Goal: Information Seeking & Learning: Learn about a topic

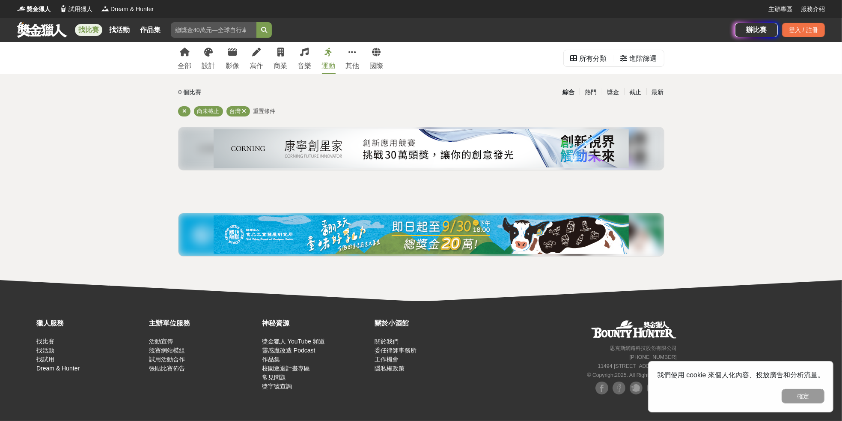
click at [332, 69] on div "運動" at bounding box center [329, 66] width 14 height 10
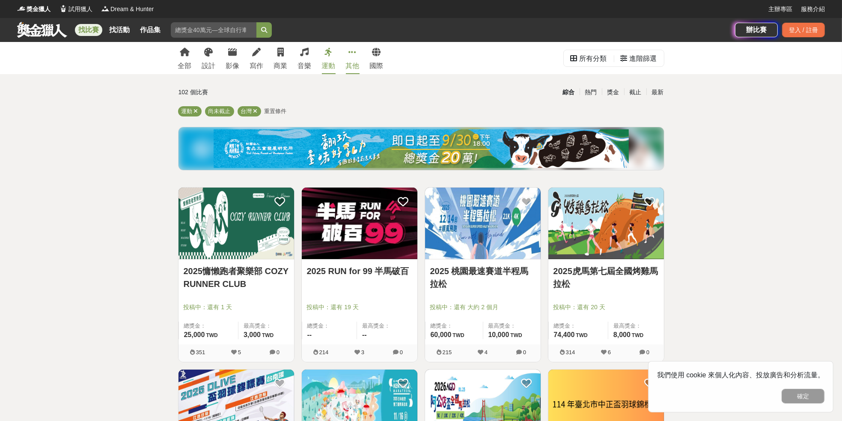
click at [355, 58] on link "其他" at bounding box center [353, 58] width 14 height 32
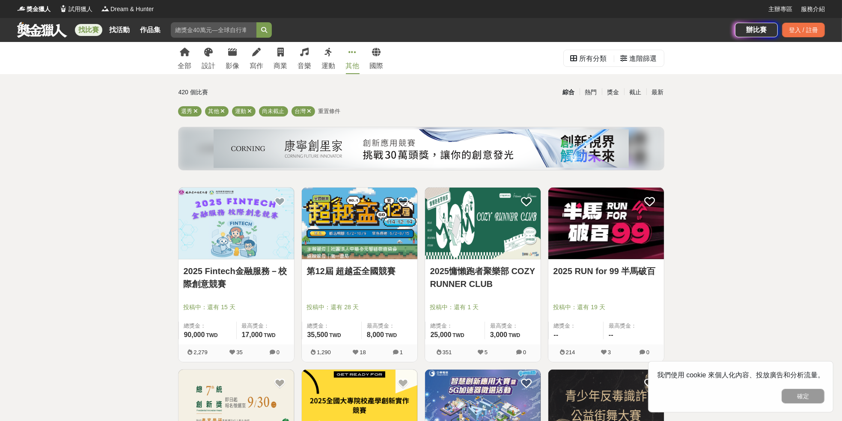
drag, startPoint x: 310, startPoint y: 58, endPoint x: 317, endPoint y: 63, distance: 9.3
click at [310, 58] on link "音樂" at bounding box center [305, 58] width 14 height 32
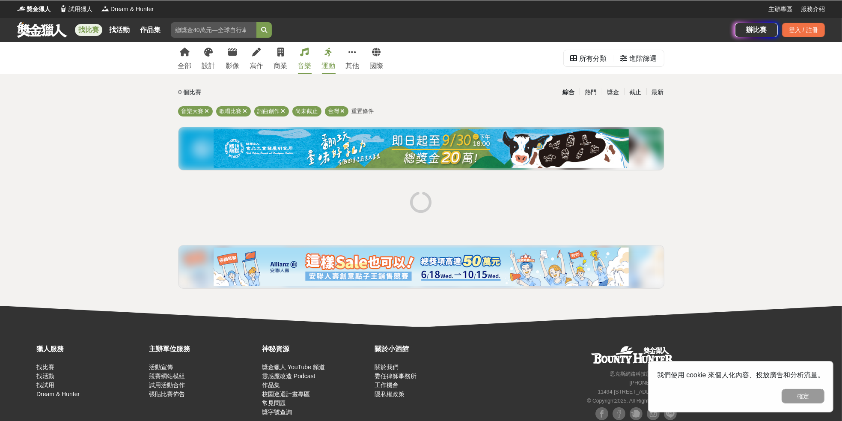
click at [326, 63] on div "運動" at bounding box center [329, 66] width 14 height 10
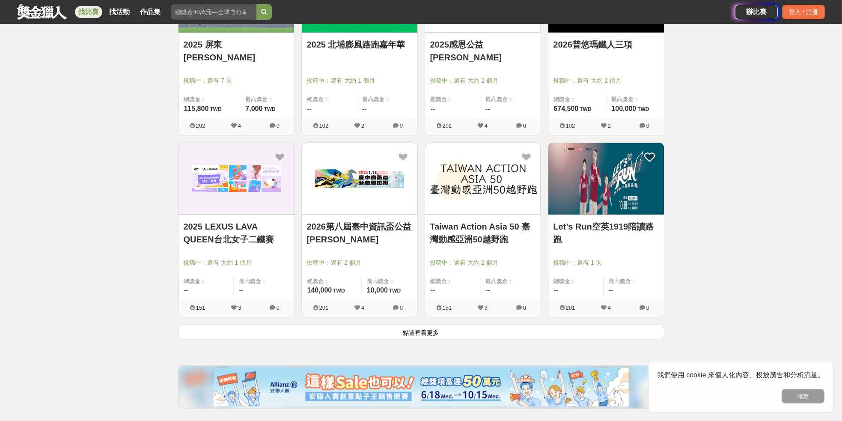
scroll to position [970, 0]
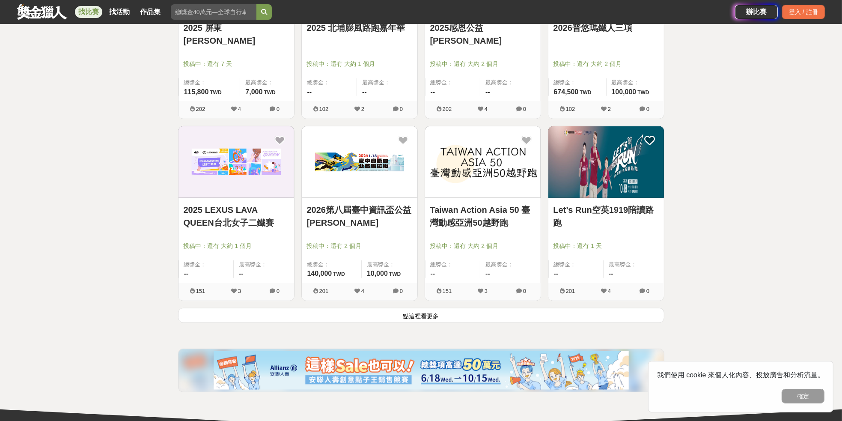
click at [412, 314] on button "點這裡看更多" at bounding box center [421, 315] width 486 height 15
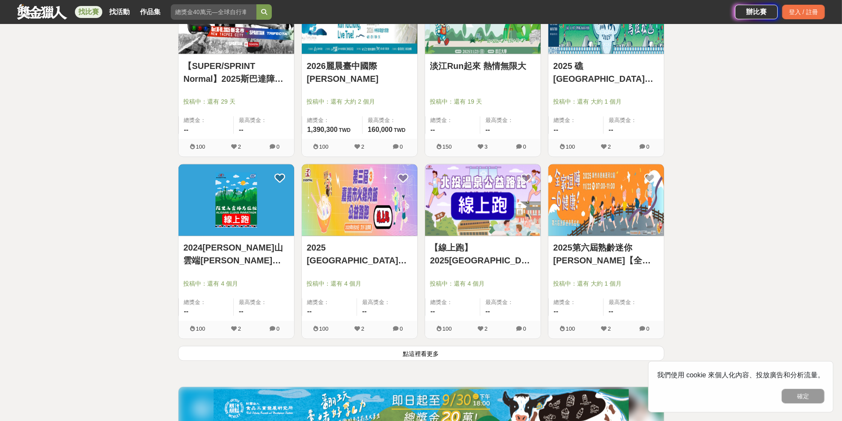
scroll to position [2112, 0]
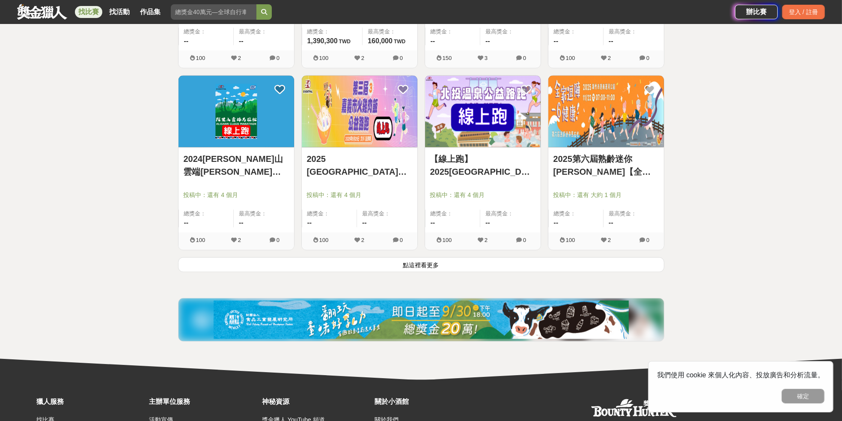
click at [435, 263] on button "點這裡看更多" at bounding box center [421, 264] width 486 height 15
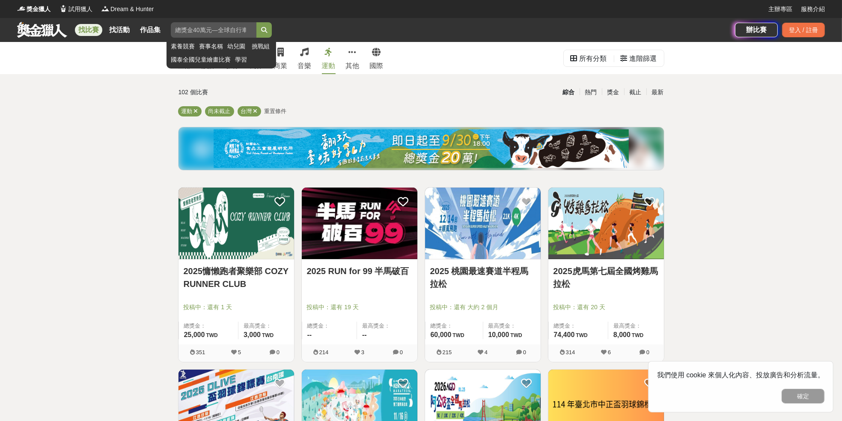
click at [202, 25] on input "search" at bounding box center [214, 29] width 86 height 15
type input "ㄊ"
click at [256, 22] on button "submit" at bounding box center [263, 29] width 15 height 15
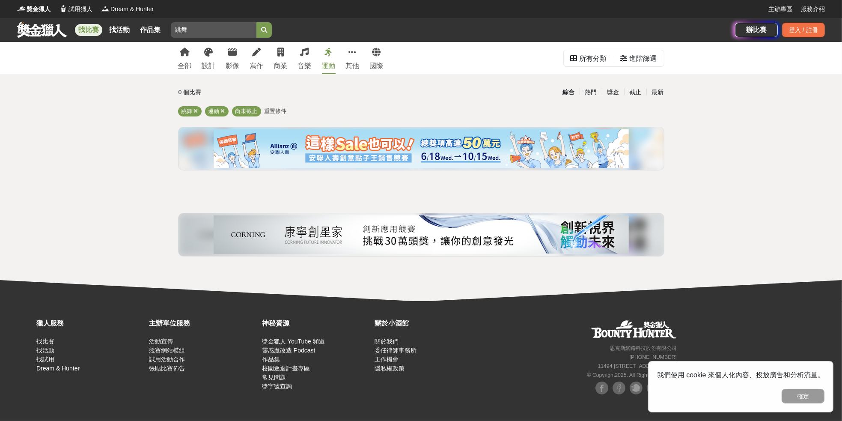
drag, startPoint x: 201, startPoint y: 25, endPoint x: 90, endPoint y: 17, distance: 111.2
click at [89, 17] on div "獎金獵人 試用獵人 Dream & Hunter 主辦專區 服務介紹 找比賽 找活動 作品集 跳舞 素養競賽 賽事名稱 幼兒園 挑戰組 國泰全國兒童繪畫比賽 …" at bounding box center [421, 21] width 842 height 42
type input "街舞"
click at [256, 22] on button "submit" at bounding box center [263, 29] width 15 height 15
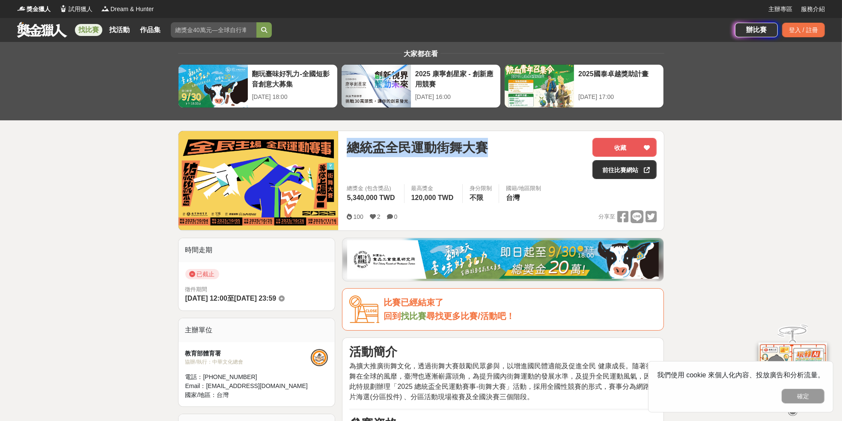
drag, startPoint x: 505, startPoint y: 148, endPoint x: 330, endPoint y: 148, distance: 175.1
click at [330, 148] on div "總統盃全民運動街舞大賽 收藏 前往比賽網站 總獎金 (包含獎品) 5,340,000 TWD 最高獎金 120,000 TWD 身分限制 不限 國籍/地區限制…" at bounding box center [421, 181] width 486 height 100
click at [417, 161] on div "總統盃全民運動街舞大賽" at bounding box center [466, 158] width 239 height 41
drag, startPoint x: 438, startPoint y: 145, endPoint x: 464, endPoint y: 145, distance: 25.7
click at [464, 145] on span "總統盃全民運動街舞大賽" at bounding box center [417, 147] width 141 height 19
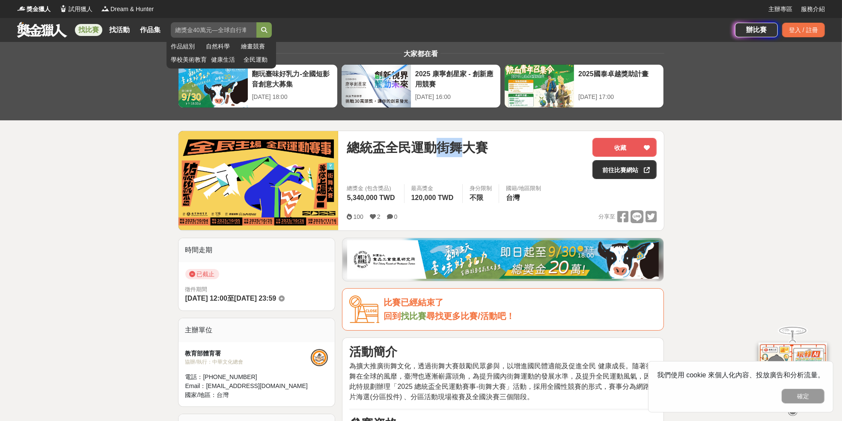
copy span "街舞"
click at [206, 27] on input "search" at bounding box center [214, 29] width 86 height 15
paste input "街舞"
type input "街舞"
click at [256, 22] on button "submit" at bounding box center [263, 29] width 15 height 15
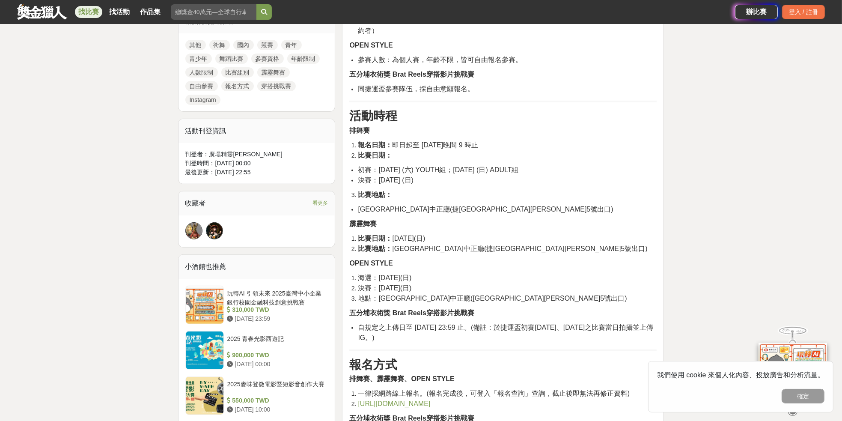
scroll to position [399, 0]
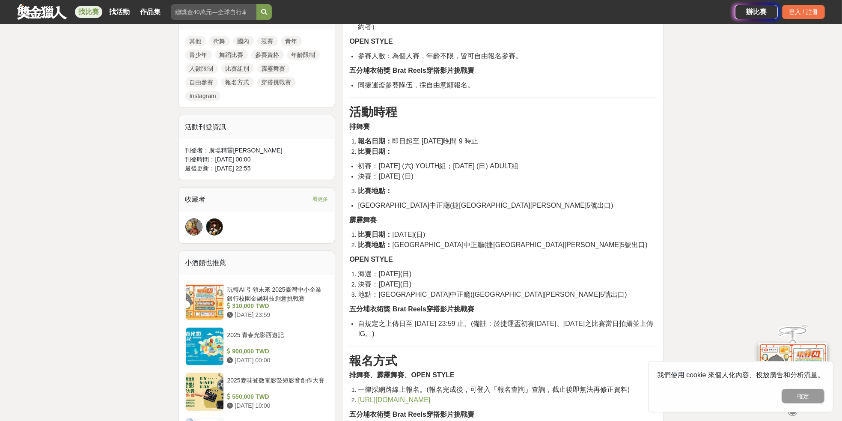
click at [608, 292] on li "地點：中山堂中正廳(捷運西門站5號出口)" at bounding box center [507, 294] width 299 height 10
click at [539, 397] on li "https://tpmetrostreetdance.com/regulations.php" at bounding box center [507, 400] width 299 height 10
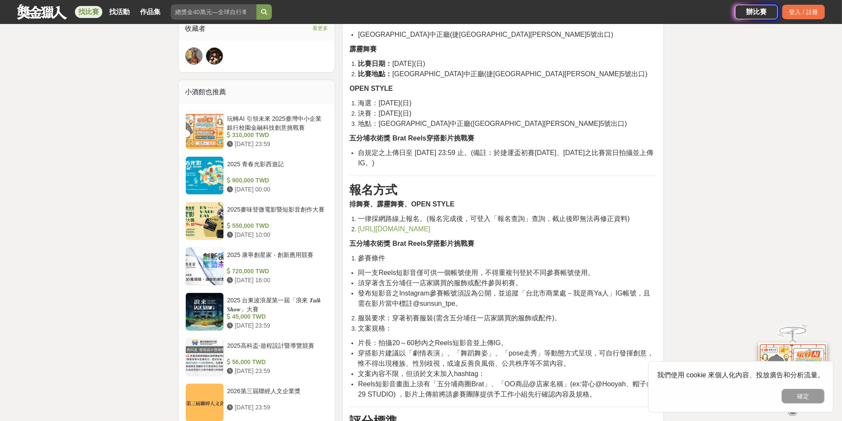
scroll to position [571, 0]
click at [430, 225] on span "https://tpmetrostreetdance.com/regulations.php" at bounding box center [394, 228] width 72 height 7
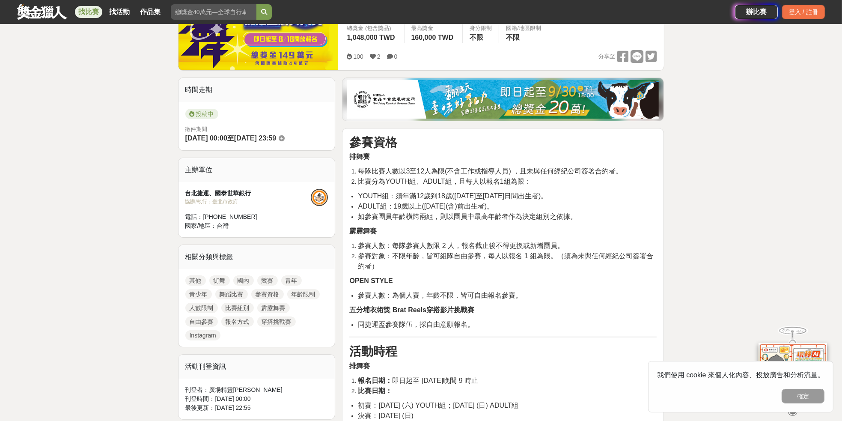
scroll to position [0, 0]
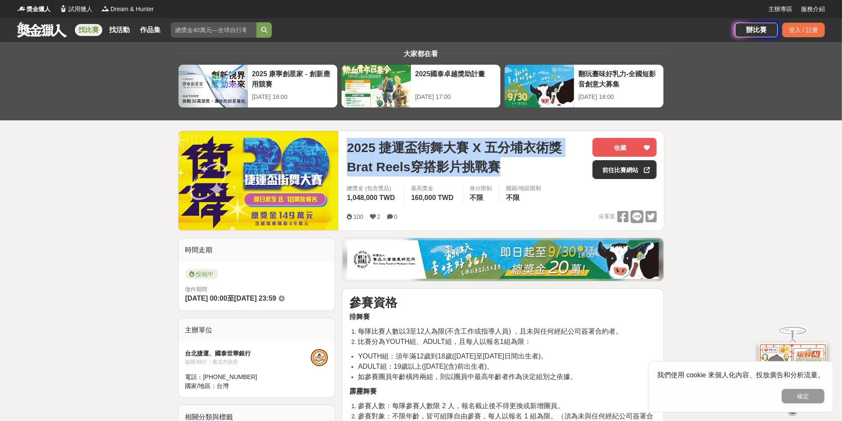
drag, startPoint x: 514, startPoint y: 173, endPoint x: 342, endPoint y: 143, distance: 174.6
click at [342, 143] on div "2025 捷運盃街舞大賽 X 五分埔衣術獎 Brat Reels穿搭影片挑戰賽 收藏 前往比賽網站 總獎金 (包含獎品) 1,048,000 TWD 最高獎金…" at bounding box center [502, 180] width 324 height 99
copy span "2025 捷運盃街舞大賽 X 五分埔衣術獎 Brat Reels穿搭影片挑戰賽"
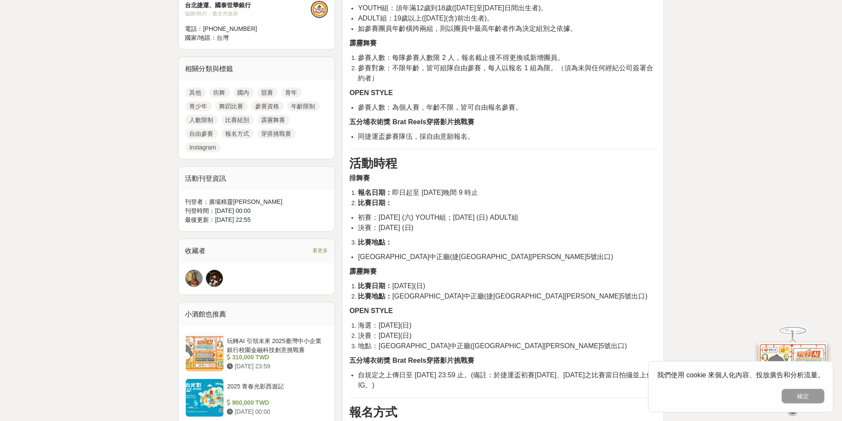
scroll to position [399, 0]
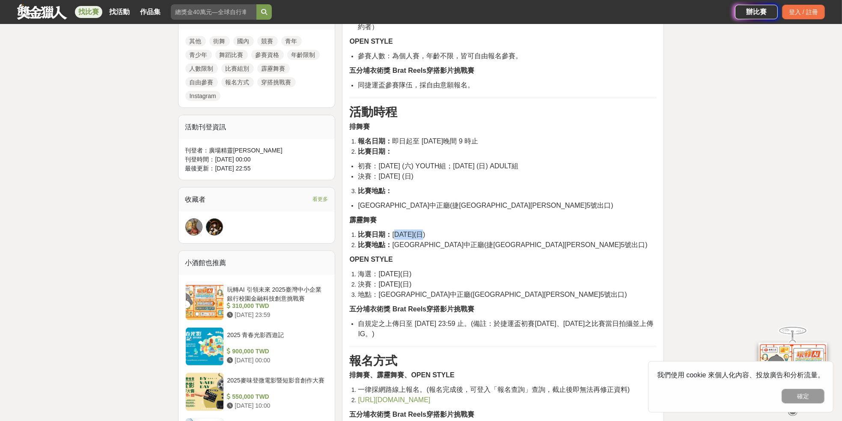
drag, startPoint x: 435, startPoint y: 233, endPoint x: 396, endPoint y: 233, distance: 38.1
click at [396, 233] on li "比賽日期： 9月14日(日)" at bounding box center [507, 234] width 299 height 10
click at [396, 233] on span "比賽日期： 9月14日(日)" at bounding box center [391, 234] width 67 height 7
drag, startPoint x: 390, startPoint y: 231, endPoint x: 447, endPoint y: 234, distance: 57.0
click at [447, 234] on li "比賽日期： 9月14日(日)" at bounding box center [507, 234] width 299 height 10
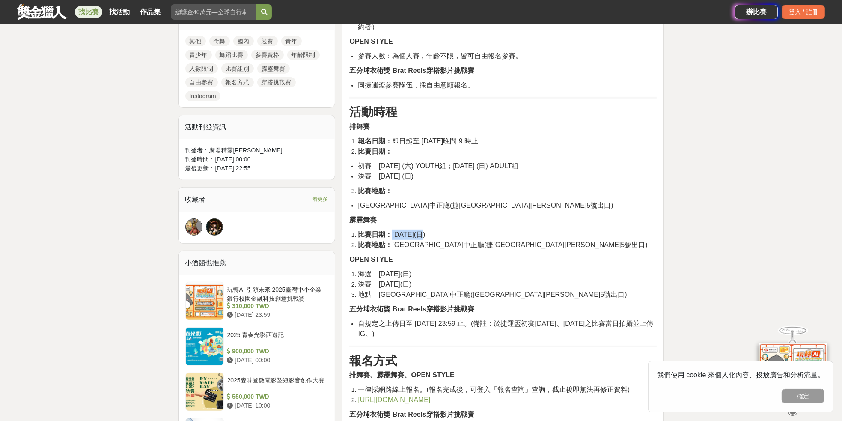
copy span "9月14日(日)"
drag, startPoint x: 394, startPoint y: 244, endPoint x: 508, endPoint y: 241, distance: 114.4
click at [508, 241] on li "比賽地點： 中山堂中正廳(捷運西門站5號出口)" at bounding box center [507, 245] width 299 height 10
copy span "中山堂中正廳(捷運西門站5號出口)"
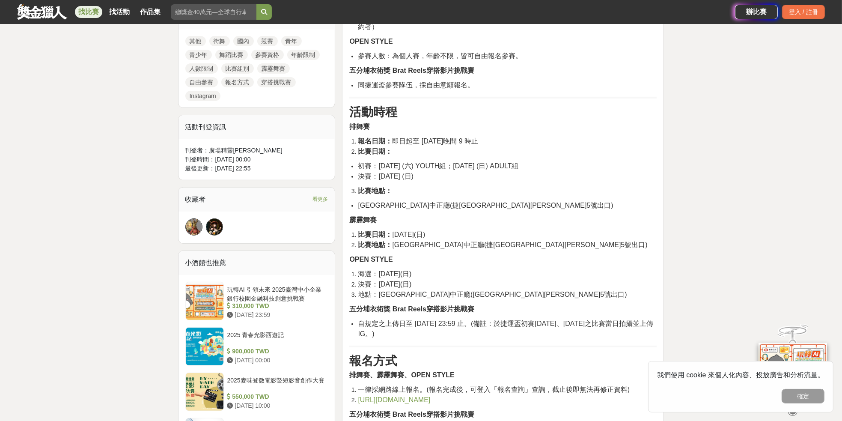
click at [500, 255] on p "OPEN STYLE" at bounding box center [502, 259] width 307 height 10
drag, startPoint x: 430, startPoint y: 241, endPoint x: 389, endPoint y: 243, distance: 41.2
click at [389, 243] on span "比賽地點： 中山堂中正廳(捷運西門站5號出口)" at bounding box center [502, 244] width 289 height 7
copy span "： 中山堂中正"
drag, startPoint x: 503, startPoint y: 243, endPoint x: 396, endPoint y: 242, distance: 107.0
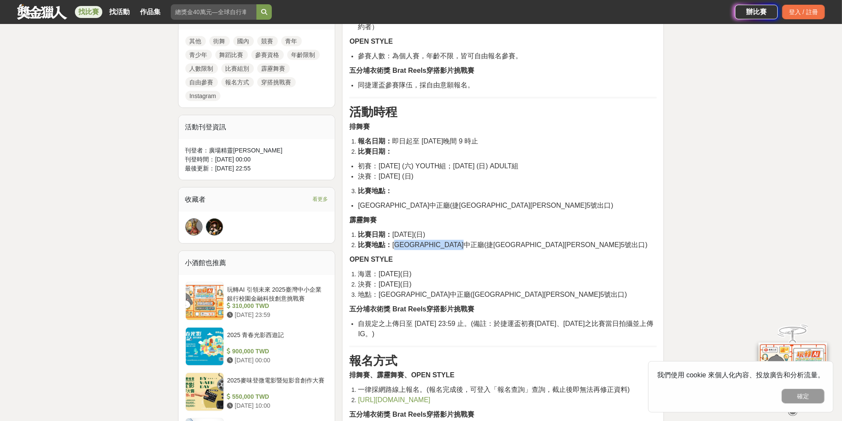
click at [396, 242] on li "比賽地點： 中山堂中正廳(捷運西門站5號出口)" at bounding box center [507, 245] width 299 height 10
drag, startPoint x: 391, startPoint y: 243, endPoint x: 517, endPoint y: 244, distance: 126.3
click at [517, 244] on li "比賽地點： 中山堂中正廳(捷運西門站5號出口)" at bounding box center [507, 245] width 299 height 10
copy span "中山堂中正廳(捷運西門站5號出口)"
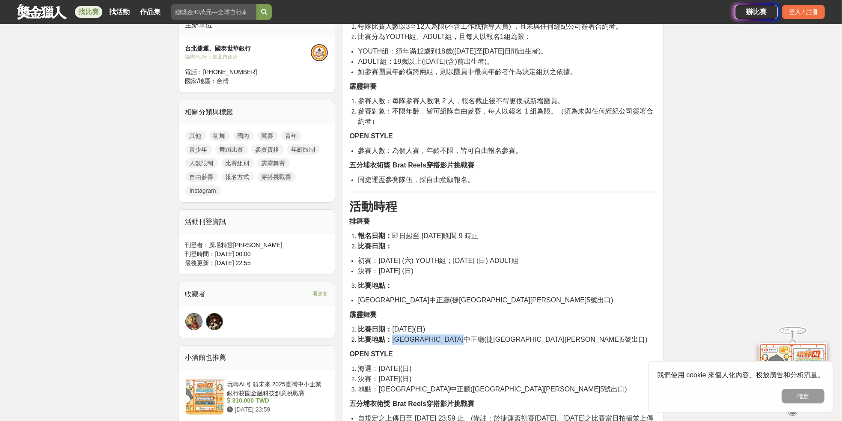
scroll to position [57, 0]
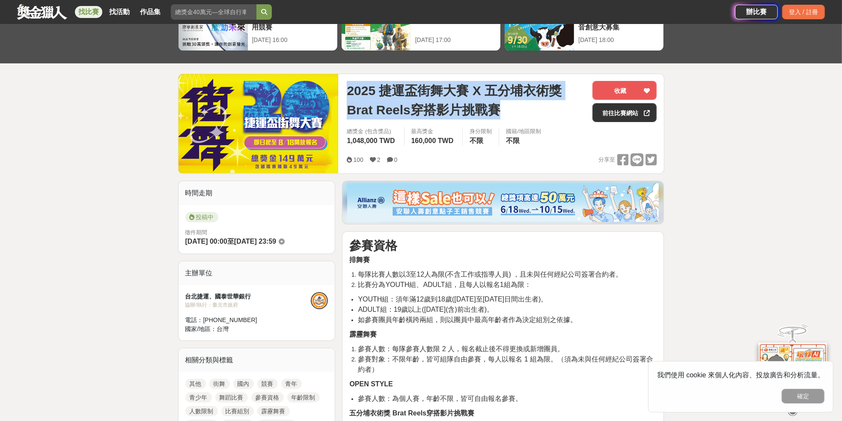
drag, startPoint x: 517, startPoint y: 107, endPoint x: 337, endPoint y: 79, distance: 181.6
click at [337, 79] on div "2025 捷運盃街舞大賽 X 五分埔衣術獎 Brat Reels穿搭影片挑戰賽 收藏 前往比賽網站 總獎金 (包含獎品) 1,048,000 TWD 最高獎金…" at bounding box center [421, 124] width 486 height 100
copy div "2025 捷運盃街舞大賽 X 五分埔衣術獎 Brat Reels穿搭影片挑戰賽"
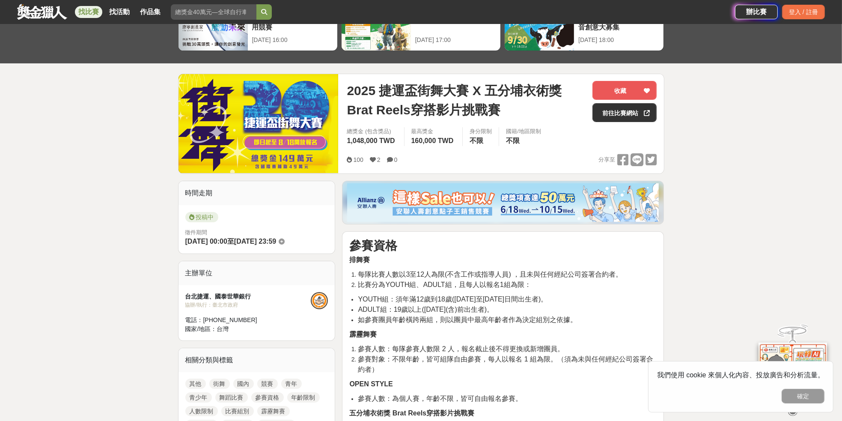
click at [442, 337] on p "霹靂舞賽" at bounding box center [502, 334] width 307 height 10
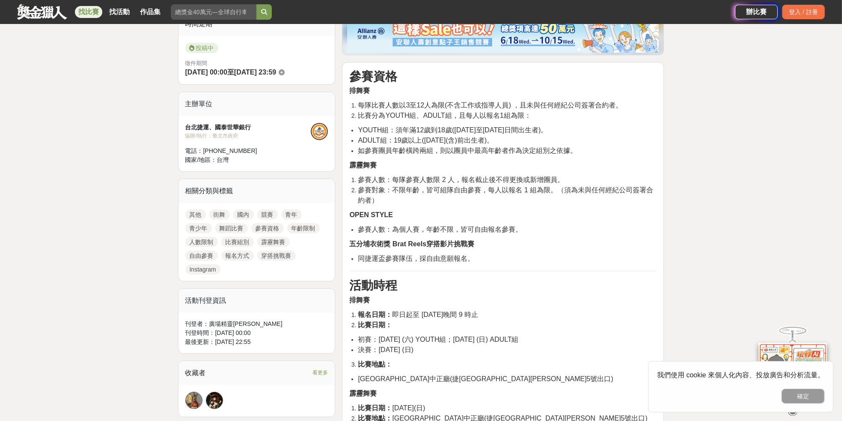
scroll to position [228, 0]
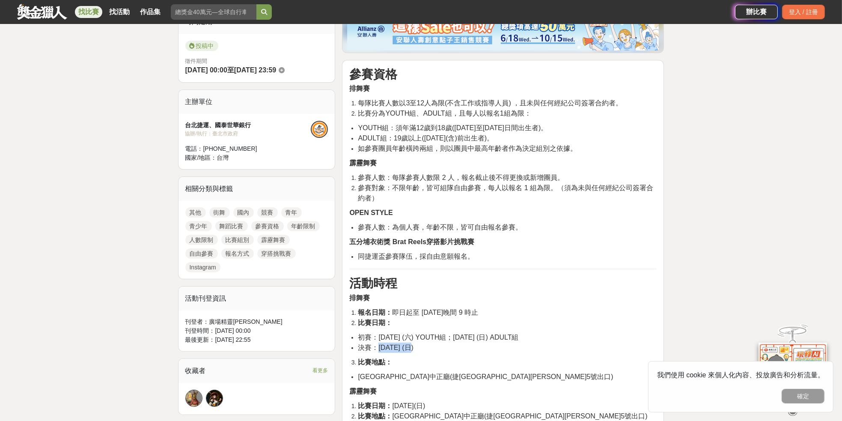
drag, startPoint x: 378, startPoint y: 344, endPoint x: 423, endPoint y: 347, distance: 45.1
click at [423, 347] on li "決賽：9月14日 (日)" at bounding box center [507, 348] width 299 height 10
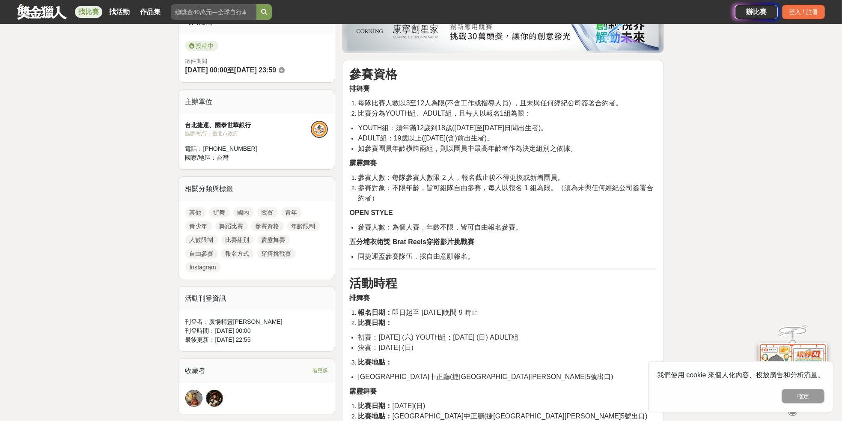
click at [444, 373] on span "中山堂中正廳(捷運西門站5號出口)" at bounding box center [485, 376] width 255 height 7
drag, startPoint x: 418, startPoint y: 344, endPoint x: 378, endPoint y: 346, distance: 39.5
click at [378, 346] on li "決賽：9月14日 (日)" at bounding box center [507, 348] width 299 height 10
copy span "9月14日 (日)"
click at [489, 372] on li "中山堂中正廳(捷運西門站5號出口)" at bounding box center [507, 377] width 299 height 10
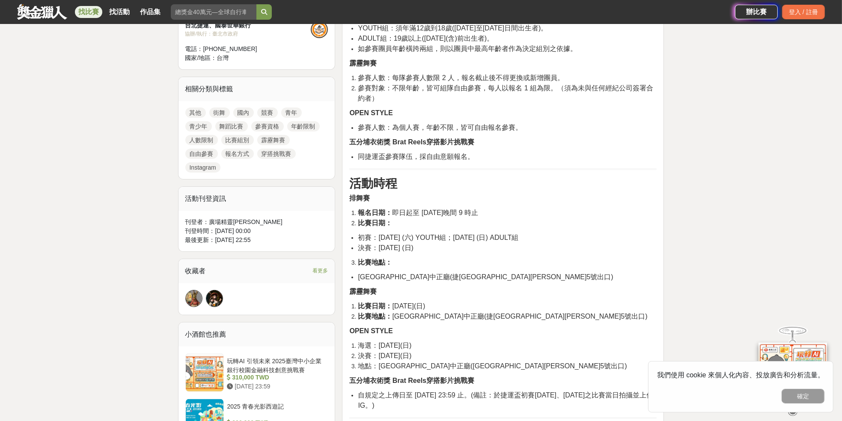
scroll to position [343, 0]
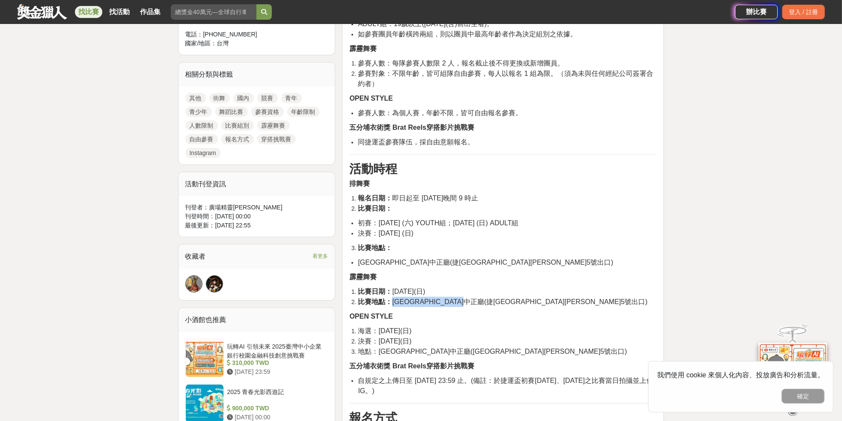
drag, startPoint x: 394, startPoint y: 301, endPoint x: 519, endPoint y: 299, distance: 125.5
click at [519, 299] on li "比賽地點： 中山堂中正廳(捷運西門站5號出口)" at bounding box center [507, 302] width 299 height 10
copy span "中山堂中正廳(捷運西門站5號出口)"
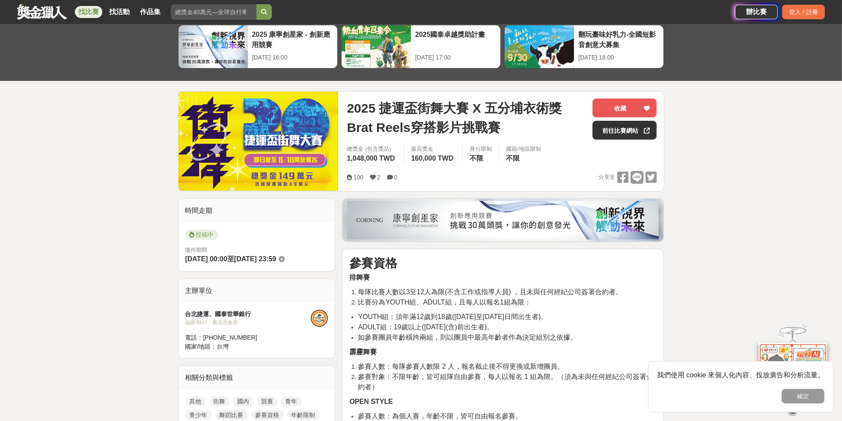
scroll to position [0, 0]
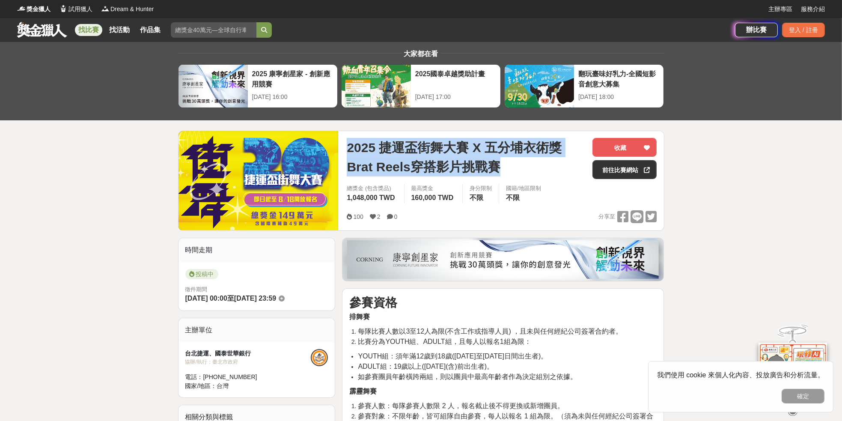
drag, startPoint x: 416, startPoint y: 138, endPoint x: 336, endPoint y: 131, distance: 80.8
click at [336, 131] on div "2025 捷運盃街舞大賽 X 五分埔衣術獎 Brat Reels穿搭影片挑戰賽 收藏 前往比賽網站 總獎金 (包含獎品) 1,048,000 TWD 最高獎金…" at bounding box center [421, 181] width 486 height 100
copy div "2025 捷運盃街舞大賽 X 五分埔衣術獎 Brat Reels穿搭影片挑戰賽"
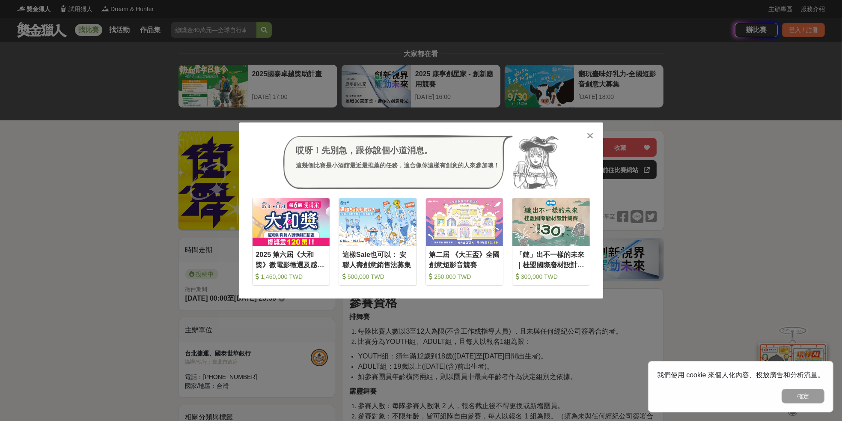
click at [406, 48] on div "哎呀！先別急，跟你說個小道消息。 這幾個比賽是小酒館最近最推薦的任務，適合像你這樣有創意的人來參加噢！ 收藏 2025 第六屆《大和獎》微電影徵選及感人實事分…" at bounding box center [421, 210] width 842 height 421
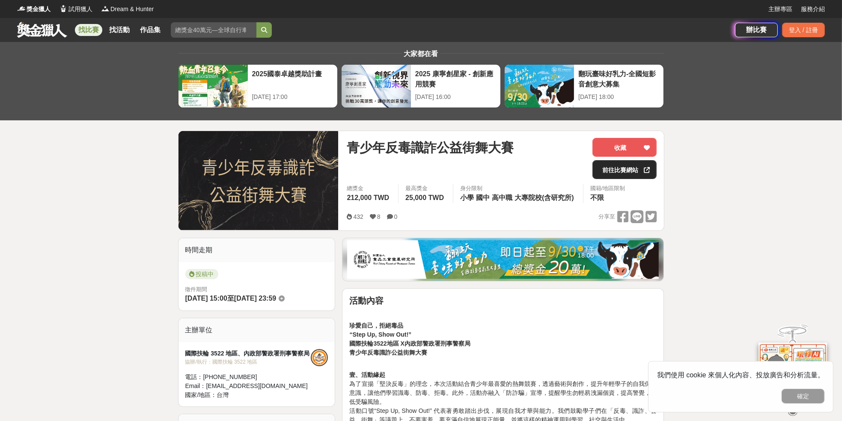
click at [619, 169] on link "前往比賽網站" at bounding box center [625, 169] width 64 height 19
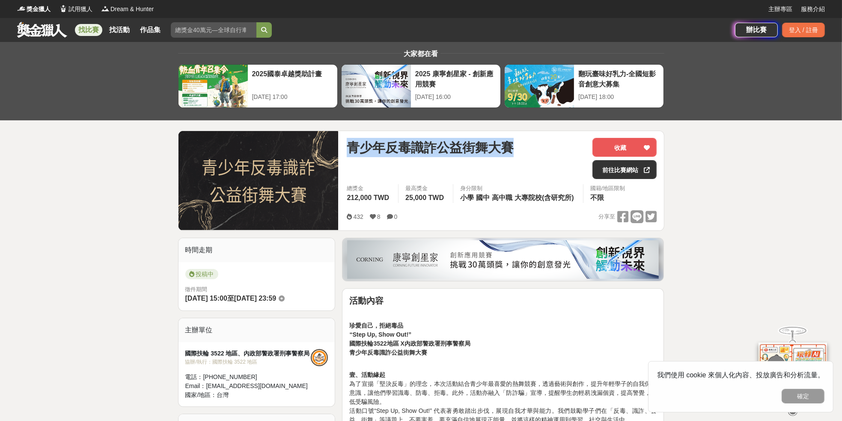
drag, startPoint x: 533, startPoint y: 152, endPoint x: 329, endPoint y: 146, distance: 203.5
click at [329, 146] on div "青少年反毒識詐公益街舞大賽 收藏 前往比賽網站 總獎金 212,000 TWD 最高獎金 25,000 TWD 身分限制 小學 國中 高中職 大專院校(含研究…" at bounding box center [421, 181] width 486 height 100
copy div "青少年反毒識詐公益街舞大賽"
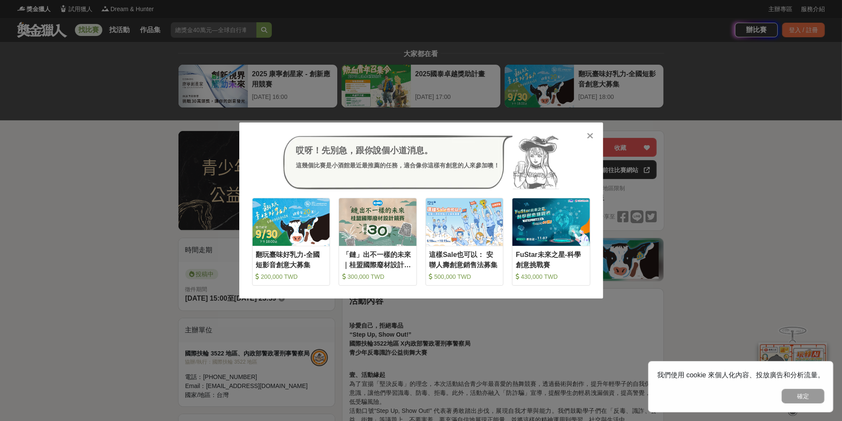
click at [468, 345] on div "哎呀！先別急，跟你說個小道消息。 這幾個比賽是小酒館最近最推薦的任務，適合像你這樣有創意的人來參加噢！ 收藏 翻玩臺味好乳力-全國短影音創意大募集 200,0…" at bounding box center [421, 210] width 842 height 421
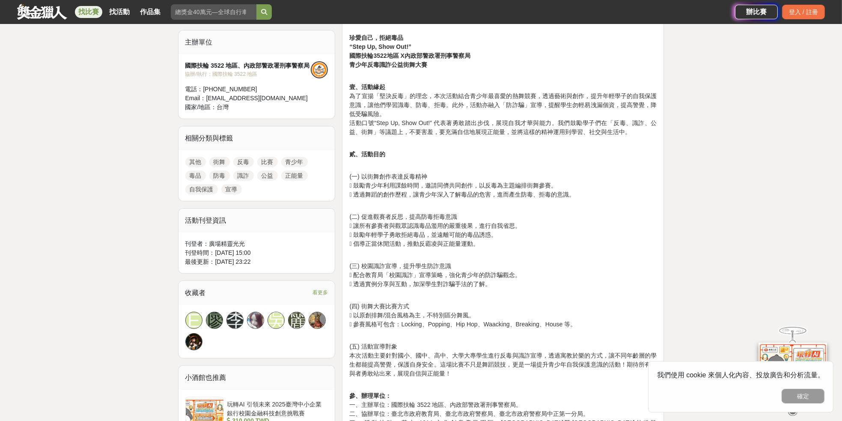
scroll to position [399, 0]
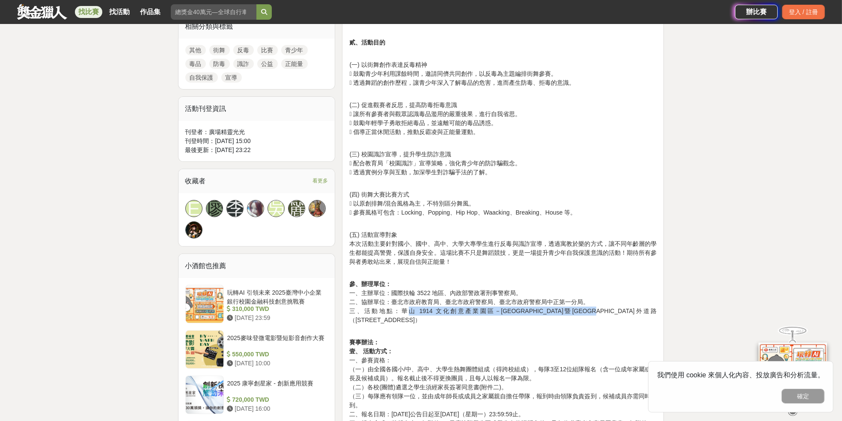
drag, startPoint x: 395, startPoint y: 311, endPoint x: 613, endPoint y: 313, distance: 217.9
click at [613, 313] on p "參、辦理單位： 一、主辦單位：國際扶輪 3522 地區、內政部警政署刑事警察局。 二、協辦單位：臺北市政府教育局、臺北市政府警察局、臺北市政府警察局中正第一分…" at bounding box center [502, 298] width 307 height 54
drag, startPoint x: 639, startPoint y: 307, endPoint x: 391, endPoint y: 311, distance: 247.5
click at [391, 311] on p "參、辦理單位： 一、主辦單位：國際扶輪 3522 地區、內政部警政署刑事警察局。 二、協辦單位：臺北市政府教育局、臺北市政府警察局、臺北市政府警察局中正第一分…" at bounding box center [502, 298] width 307 height 54
copy p "華山 1914 文化創意產業園區－西一館暨紅磚六合院園區外道路（台北市八德路一段 1 號）"
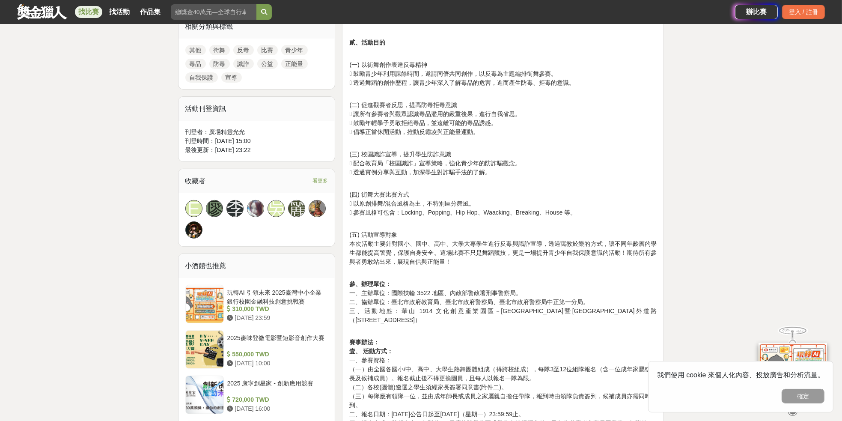
drag, startPoint x: 456, startPoint y: 409, endPoint x: 458, endPoint y: 403, distance: 6.1
click at [456, 409] on p "賽事辦法： 壹、 活動方式： 一、參賽資格： （一）由全國各國小/中、高中、大學生熱舞團體組成（得跨校組成），每隊3至12位組隊報名（含一位成年家屬或師長及候…" at bounding box center [502, 401] width 307 height 144
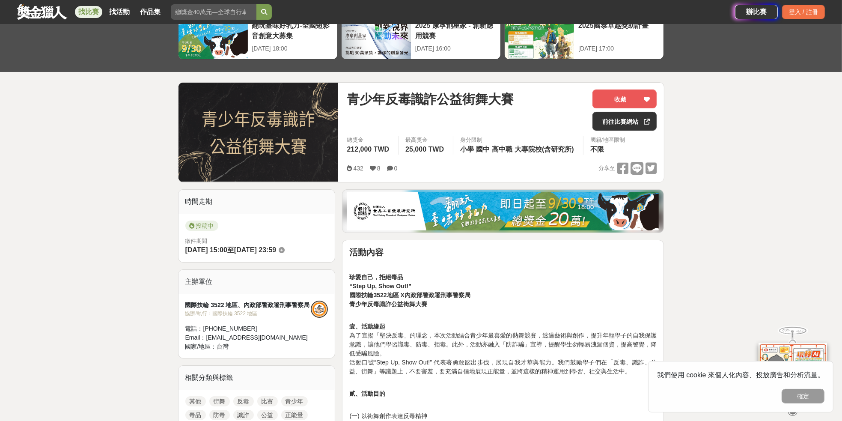
scroll to position [0, 0]
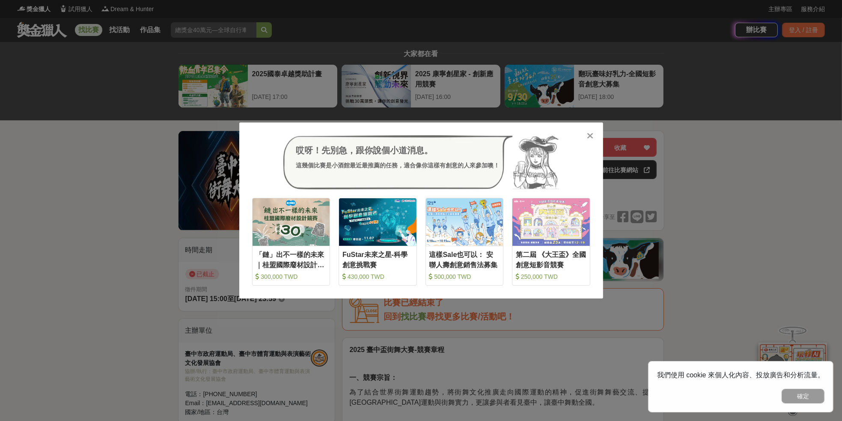
click at [507, 45] on div "哎呀！先別急，跟你說個小道消息。 這幾個比賽是小酒館最近最推薦的任務，適合像你這樣有創意的人來參加噢！ 收藏 「鏈」出不一樣的未來｜桂盟國際廢材設計競賽 30…" at bounding box center [421, 210] width 842 height 421
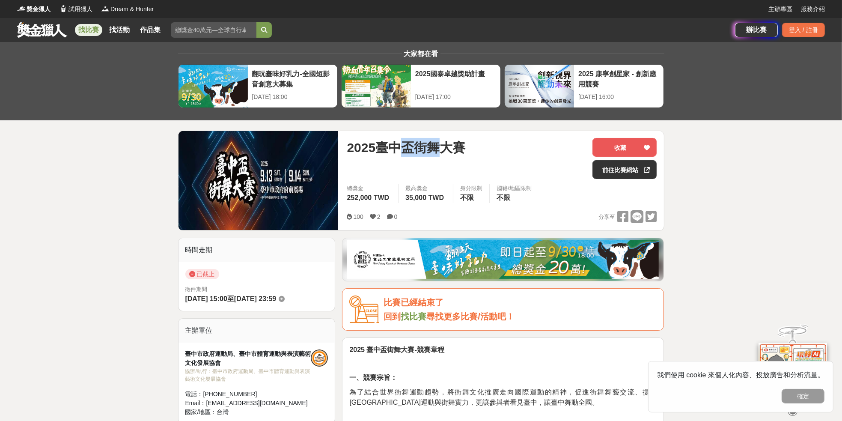
drag, startPoint x: 445, startPoint y: 146, endPoint x: 408, endPoint y: 149, distance: 37.7
click at [408, 149] on span "2025臺中盃街舞大賽" at bounding box center [406, 147] width 119 height 19
copy span "盃街舞"
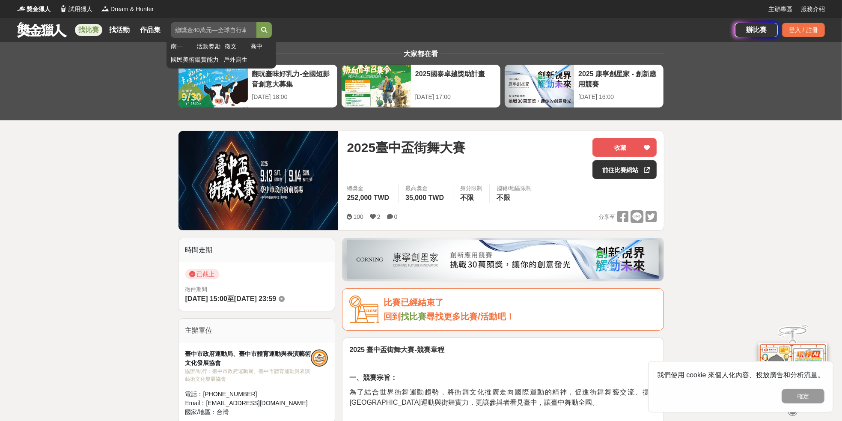
click at [224, 25] on input "search" at bounding box center [214, 29] width 86 height 15
paste input "盃街舞"
drag, startPoint x: 224, startPoint y: 25, endPoint x: 207, endPoint y: 31, distance: 18.5
click at [207, 31] on input "街舞" at bounding box center [214, 29] width 86 height 15
click at [256, 22] on button "submit" at bounding box center [263, 29] width 15 height 15
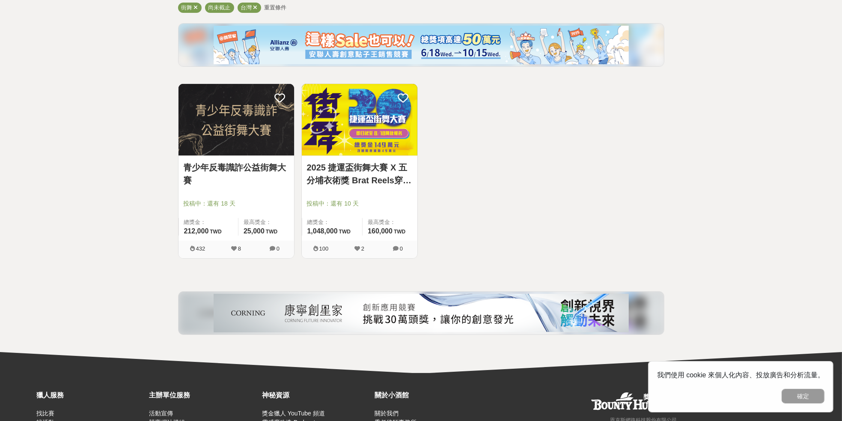
scroll to position [114, 0]
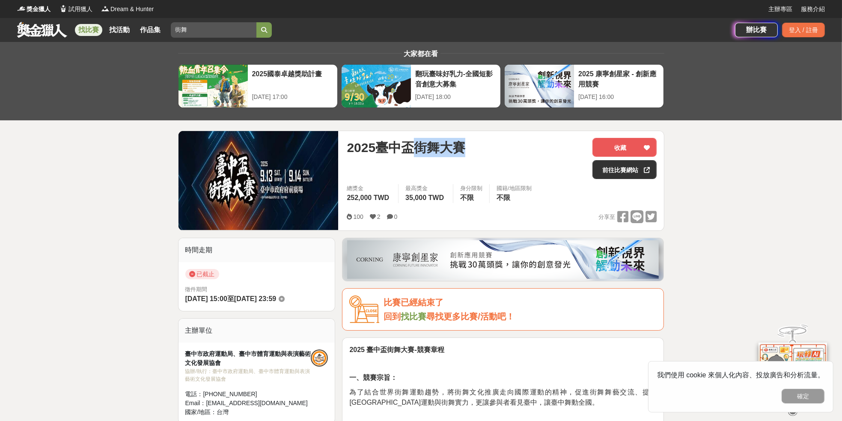
drag, startPoint x: 466, startPoint y: 145, endPoint x: 418, endPoint y: 150, distance: 48.2
click at [418, 150] on span "2025臺中盃街舞大賽" at bounding box center [406, 147] width 119 height 19
copy span "街舞大賽"
click at [189, 27] on input "街舞" at bounding box center [214, 29] width 86 height 15
paste input "大賽"
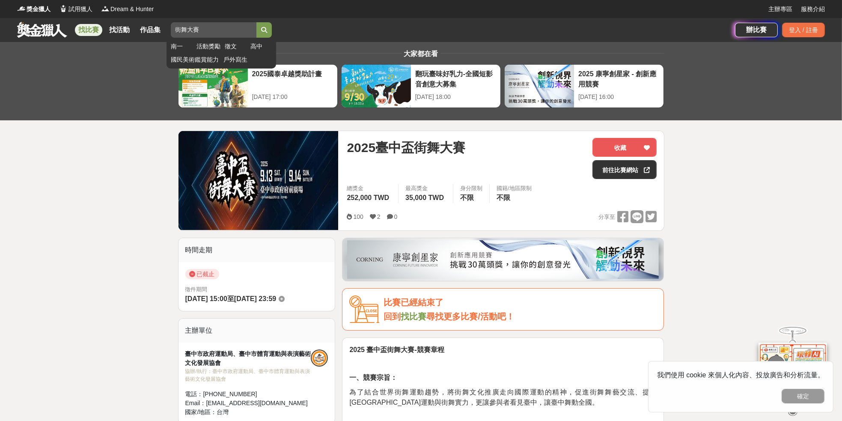
type input "街舞大賽"
click at [256, 22] on button "submit" at bounding box center [263, 29] width 15 height 15
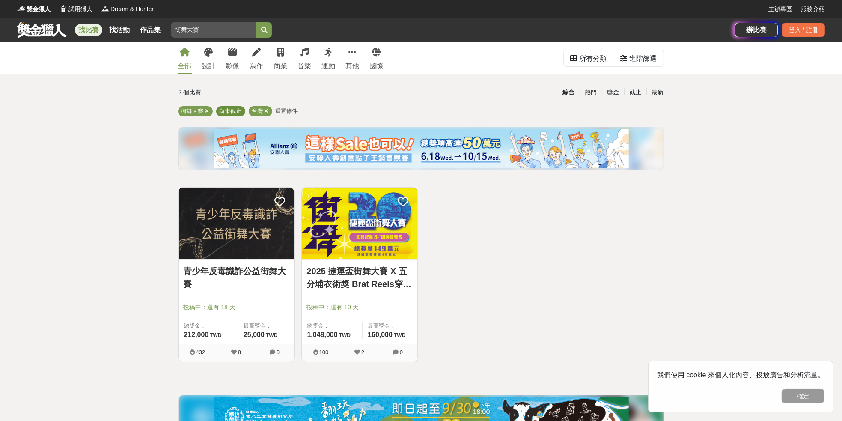
drag, startPoint x: 226, startPoint y: 107, endPoint x: 239, endPoint y: 109, distance: 13.0
click at [229, 108] on span "尚未截止" at bounding box center [231, 111] width 22 height 6
click at [240, 109] on span "尚未截止" at bounding box center [231, 111] width 22 height 6
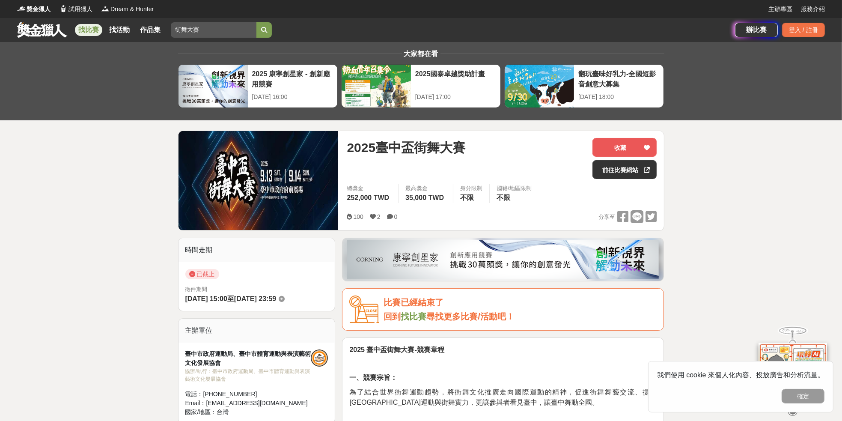
drag, startPoint x: 420, startPoint y: 152, endPoint x: 433, endPoint y: 153, distance: 13.3
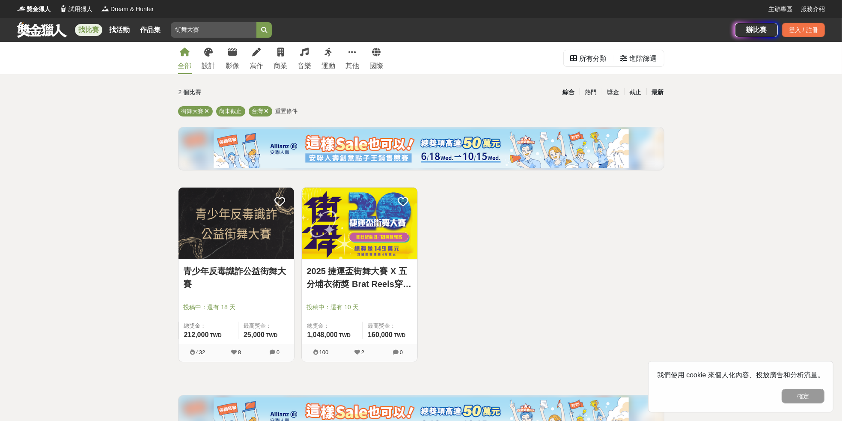
click at [656, 92] on div "最新" at bounding box center [657, 92] width 22 height 15
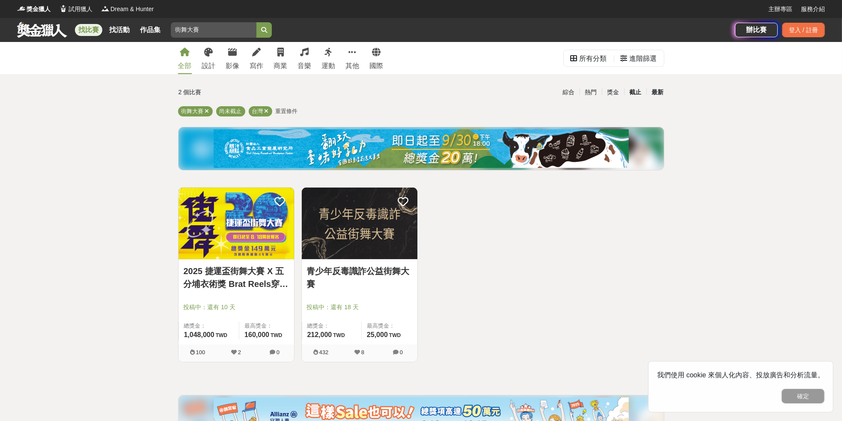
click at [631, 90] on div "截止" at bounding box center [635, 92] width 22 height 15
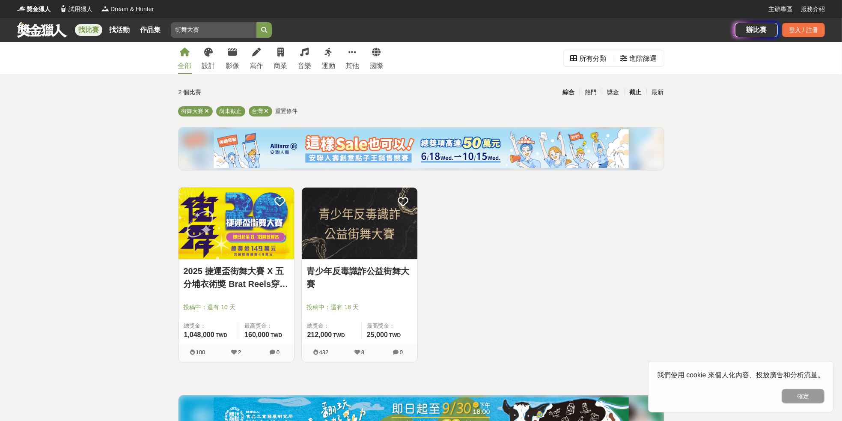
click at [571, 93] on div "綜合" at bounding box center [568, 92] width 22 height 15
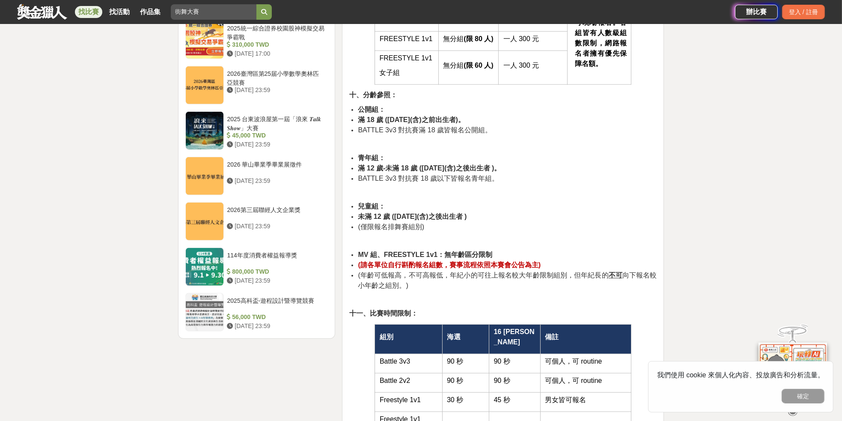
scroll to position [913, 0]
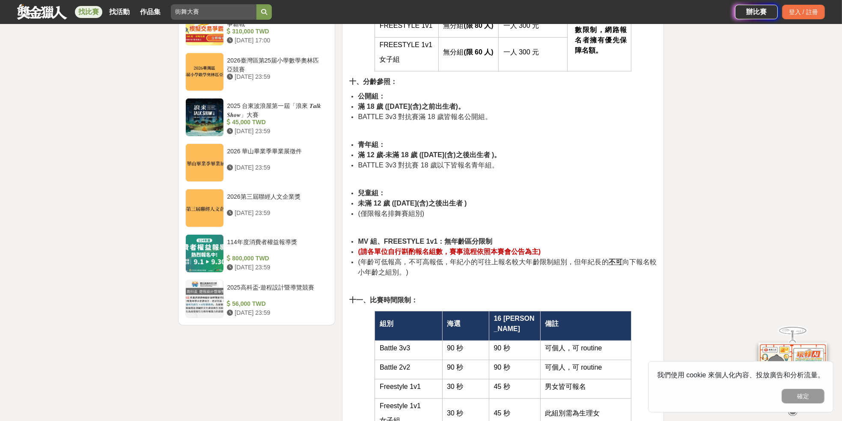
click at [545, 232] on p at bounding box center [502, 227] width 307 height 9
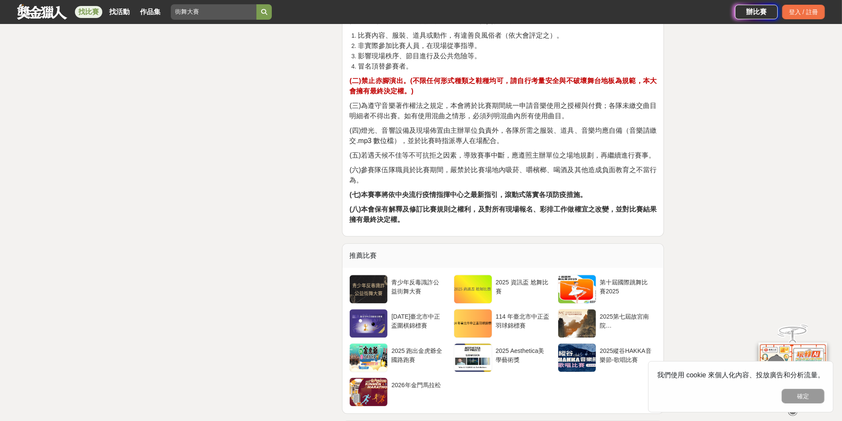
scroll to position [2626, 0]
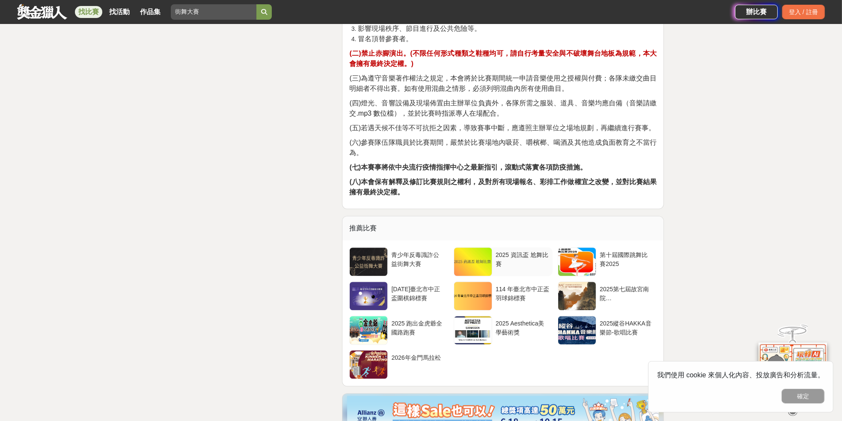
drag, startPoint x: 510, startPoint y: 149, endPoint x: 485, endPoint y: 159, distance: 27.4
drag, startPoint x: 485, startPoint y: 159, endPoint x: 512, endPoint y: 153, distance: 27.7
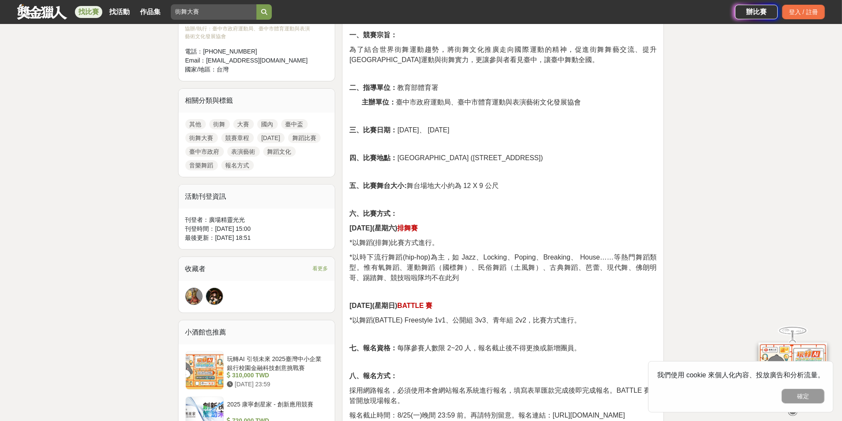
scroll to position [114, 0]
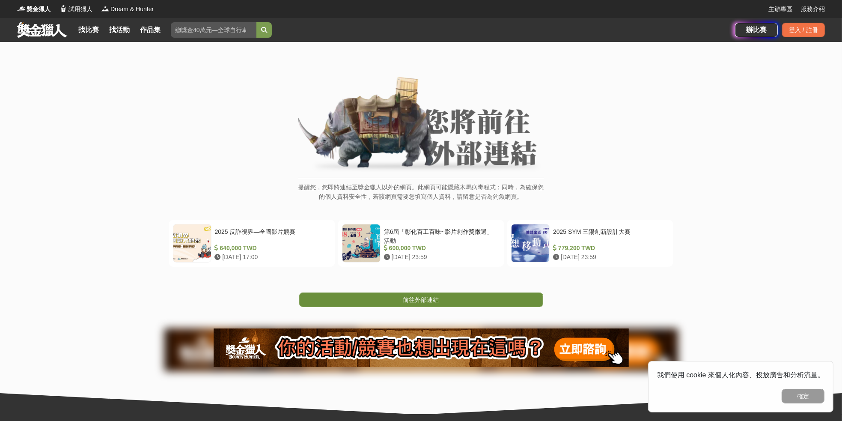
click at [405, 301] on span "前往外部連結" at bounding box center [421, 299] width 36 height 7
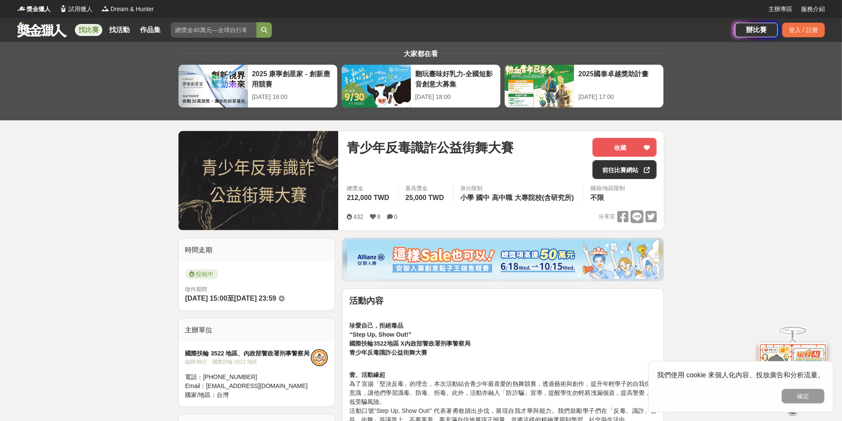
drag, startPoint x: 73, startPoint y: 99, endPoint x: 471, endPoint y: 186, distance: 407.5
click at [83, 106] on div "大家都在看 2025 康寧創星家 - 創新應用競賽 2025-10-17 16:00 翻玩臺味好乳力-全國短影音創意大募集 2025-09-30 18:00 …" at bounding box center [421, 81] width 842 height 78
drag, startPoint x: 483, startPoint y: 146, endPoint x: 344, endPoint y: 143, distance: 138.7
click at [344, 143] on div "青少年反毒識詐公益街舞大賽 收藏 前往比賽網站 總獎金 212,000 TWD 最高獎金 25,000 TWD 身分限制 小學 國中 高中職 大專院校(含研究…" at bounding box center [502, 180] width 324 height 99
copy span "青少年反毒識詐公益街舞大賽"
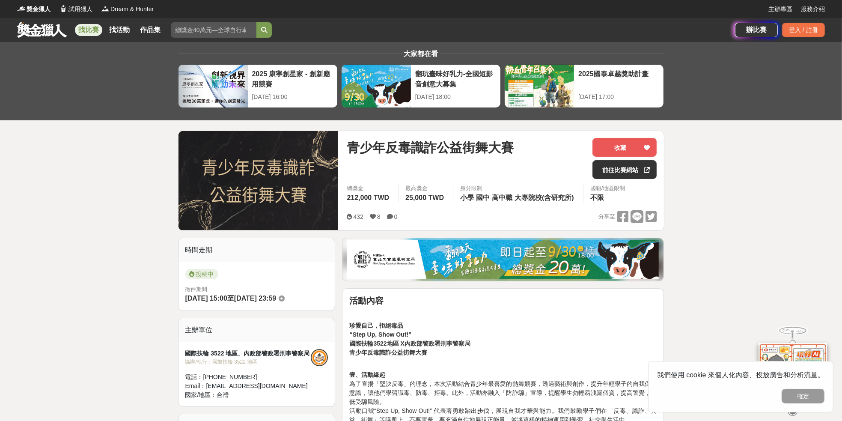
click at [493, 396] on p "壹、活動緣起 為了宣揚「堅決反毒」的理念，本次活動結合青少年最喜愛的熱舞競賽，透過藝術與創作，提升年輕學子的自我保護意識，讓他們學習識毒、防毒、拒毒。此外，活…" at bounding box center [502, 392] width 307 height 63
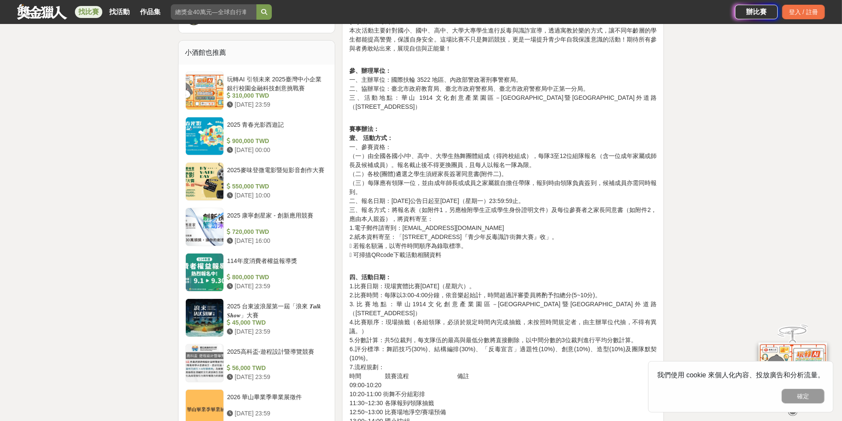
scroll to position [571, 0]
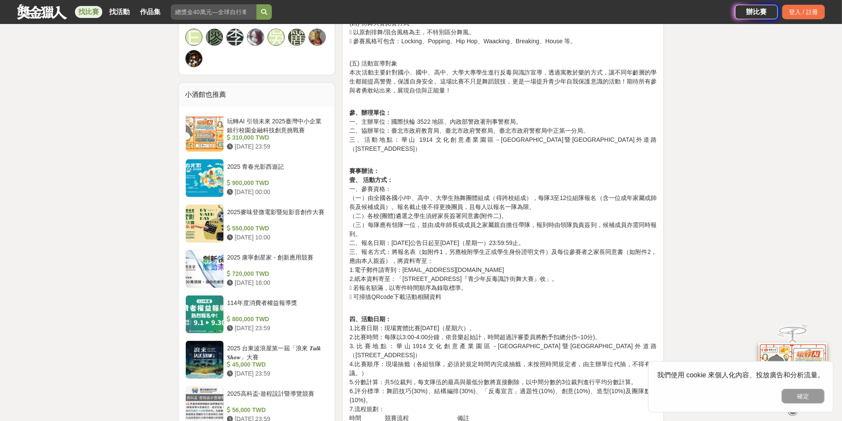
click at [494, 315] on p "四、活動日期： 1.比賽日期：現場實體比賽114年10月11日（星期六）。 2.比賽時間：每隊以3:00-4:00分鐘，依音樂起始計，時間超過評審委員將酌予扣…" at bounding box center [502, 409] width 307 height 207
drag, startPoint x: 494, startPoint y: 317, endPoint x: 382, endPoint y: 320, distance: 111.8
click at [382, 320] on p "四、活動日期： 1.比賽日期：現場實體比賽114年10月11日（星期六）。 2.比賽時間：每隊以3:00-4:00分鐘，依音樂起始計，時間超過評審委員將酌予扣…" at bounding box center [502, 409] width 307 height 207
copy p "現場實體比賽114年10月11日（星期六）。"
click at [515, 375] on p "四、活動日期： 1.比賽日期：現場實體比賽114年10月11日（星期六）。 2.比賽時間：每隊以3:00-4:00分鐘，依音樂起始計，時間超過評審委員將酌予扣…" at bounding box center [502, 409] width 307 height 207
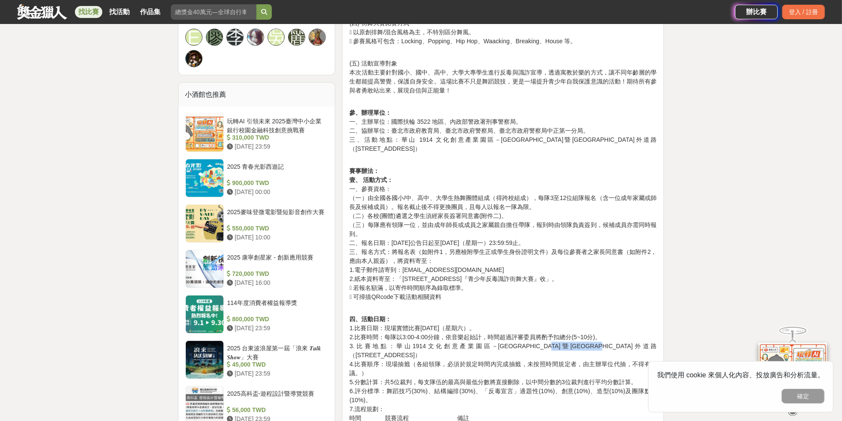
drag, startPoint x: 623, startPoint y: 337, endPoint x: 560, endPoint y: 337, distance: 63.4
click at [551, 337] on p "四、活動日期： 1.比賽日期：現場實體比賽114年10月11日（星期六）。 2.比賽時間：每隊以3:00-4:00分鐘，依音樂起始計，時間超過評審委員將酌予扣…" at bounding box center [502, 409] width 307 height 207
click at [560, 337] on p "四、活動日期： 1.比賽日期：現場實體比賽114年10月11日（星期六）。 2.比賽時間：每隊以3:00-4:00分鐘，依音樂起始計，時間超過評審委員將酌予扣…" at bounding box center [502, 409] width 307 height 207
drag, startPoint x: 626, startPoint y: 333, endPoint x: 383, endPoint y: 335, distance: 243.2
click at [383, 334] on p "四、活動日期： 1.比賽日期：現場實體比賽114年10月11日（星期六）。 2.比賽時間：每隊以3:00-4:00分鐘，依音樂起始計，時間超過評審委員將酌予扣…" at bounding box center [502, 409] width 307 height 207
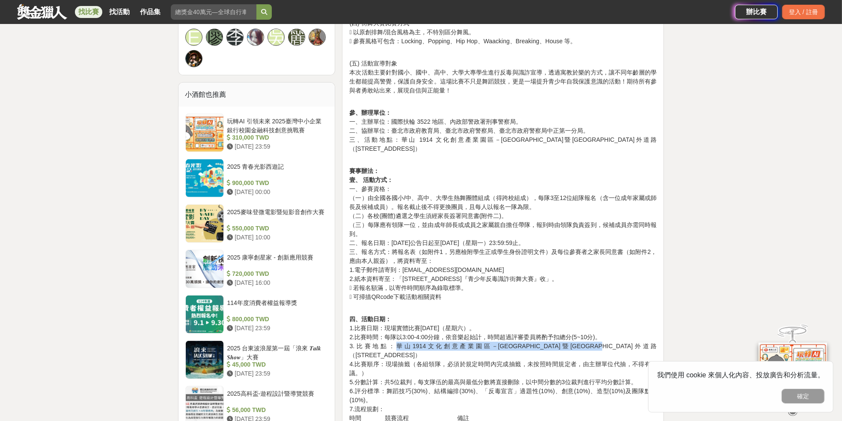
click at [384, 338] on p "四、活動日期： 1.比賽日期：現場實體比賽114年10月11日（星期六）。 2.比賽時間：每隊以3:00-4:00分鐘，依音樂起始計，時間超過評審委員將酌予扣…" at bounding box center [502, 409] width 307 height 207
drag, startPoint x: 618, startPoint y: 332, endPoint x: 616, endPoint y: 339, distance: 7.2
click at [616, 339] on p "四、活動日期： 1.比賽日期：現場實體比賽114年10月11日（星期六）。 2.比賽時間：每隊以3:00-4:00分鐘，依音樂起始計，時間超過評審委員將酌予扣…" at bounding box center [502, 409] width 307 height 207
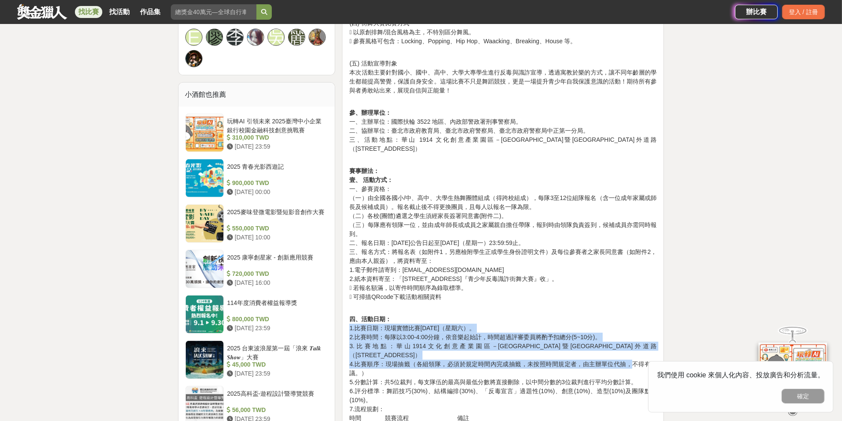
drag, startPoint x: 634, startPoint y: 342, endPoint x: 339, endPoint y: 316, distance: 296.6
copy p "1.比賽日期：現場實體比賽114年10月11日（星期六）。 2.比賽時間：每隊以3:00-4:00分鐘，依音樂起始計，時間超過評審委員將酌予扣總分(5~10分…"
click at [399, 337] on p "四、活動日期： 1.比賽日期：現場實體比賽114年10月11日（星期六）。 2.比賽時間：每隊以3:00-4:00分鐘，依音樂起始計，時間超過評審委員將酌予扣…" at bounding box center [502, 409] width 307 height 207
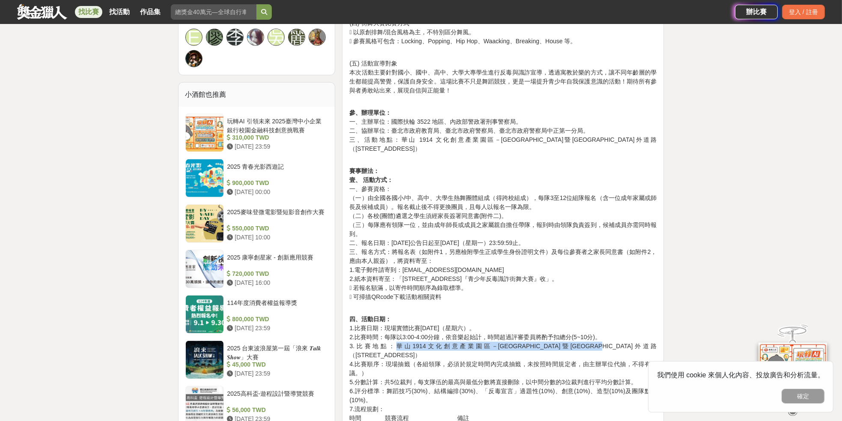
drag, startPoint x: 384, startPoint y: 339, endPoint x: 618, endPoint y: 332, distance: 233.4
click at [618, 332] on p "四、活動日期： 1.比賽日期：現場實體比賽114年10月11日（星期六）。 2.比賽時間：每隊以3:00-4:00分鐘，依音樂起始計，時間超過評審委員將酌予扣…" at bounding box center [502, 409] width 307 height 207
copy p "華山1914文化創意產業園區－西一館暨紅磚六合院園區外道路（台北市八德路一段1號）"
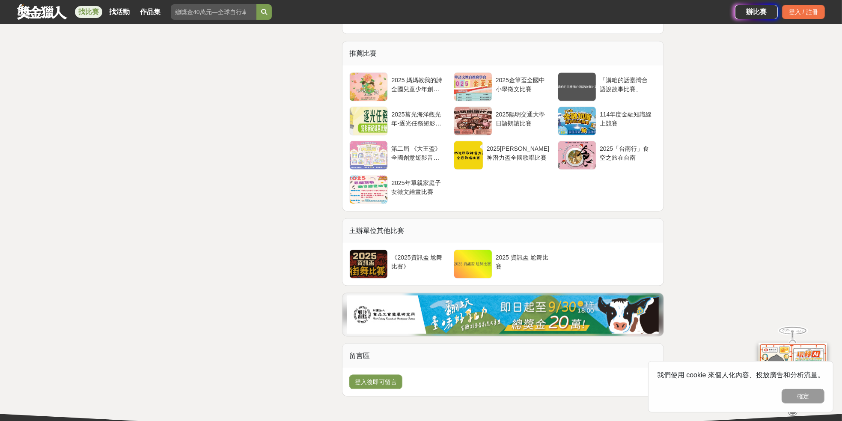
scroll to position [1655, 0]
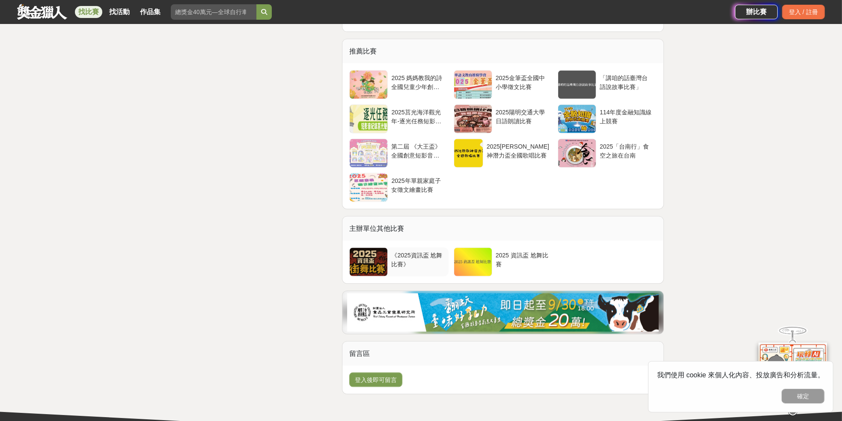
click at [404, 268] on div "《2025資訊盃 尬舞比賽》" at bounding box center [418, 261] width 60 height 29
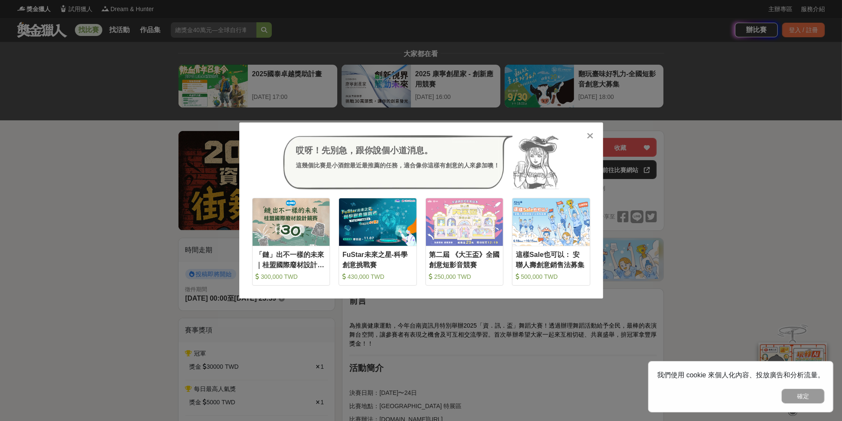
click at [589, 136] on icon at bounding box center [590, 135] width 6 height 9
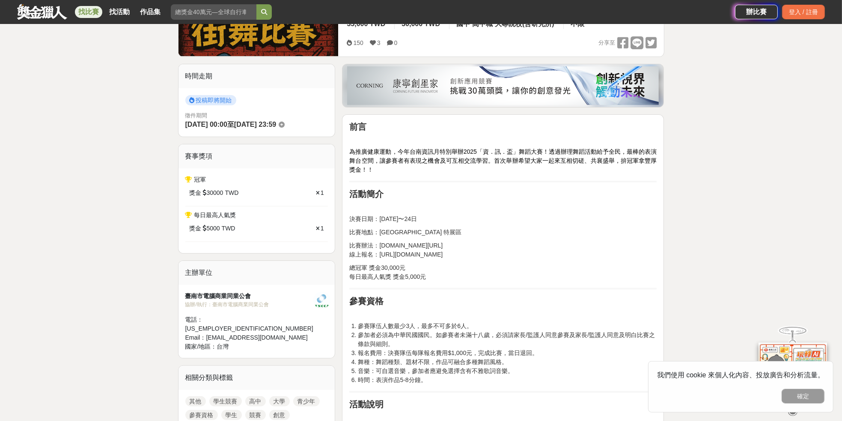
scroll to position [171, 0]
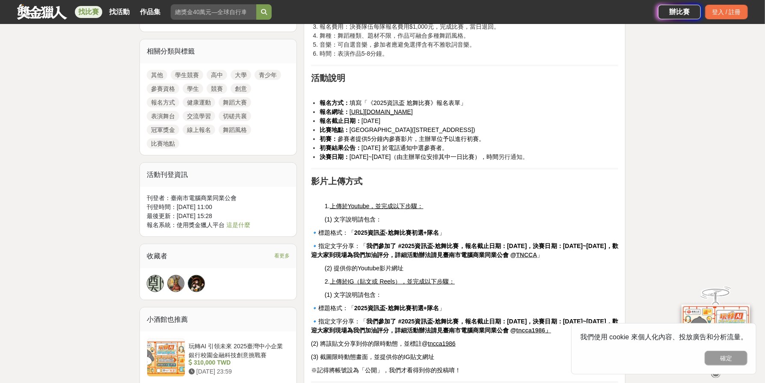
scroll to position [519, 0]
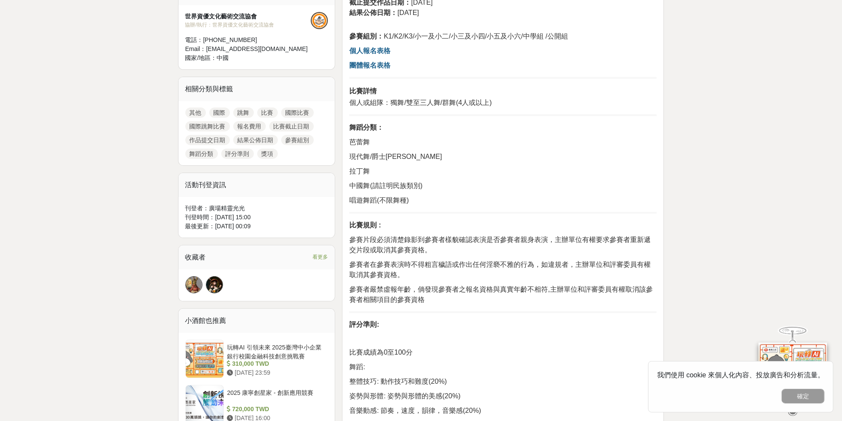
scroll to position [343, 0]
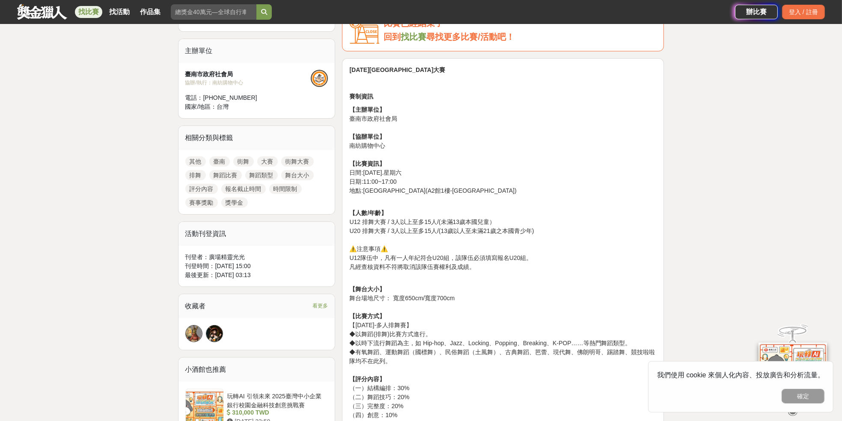
scroll to position [285, 0]
